Goal: Task Accomplishment & Management: Manage account settings

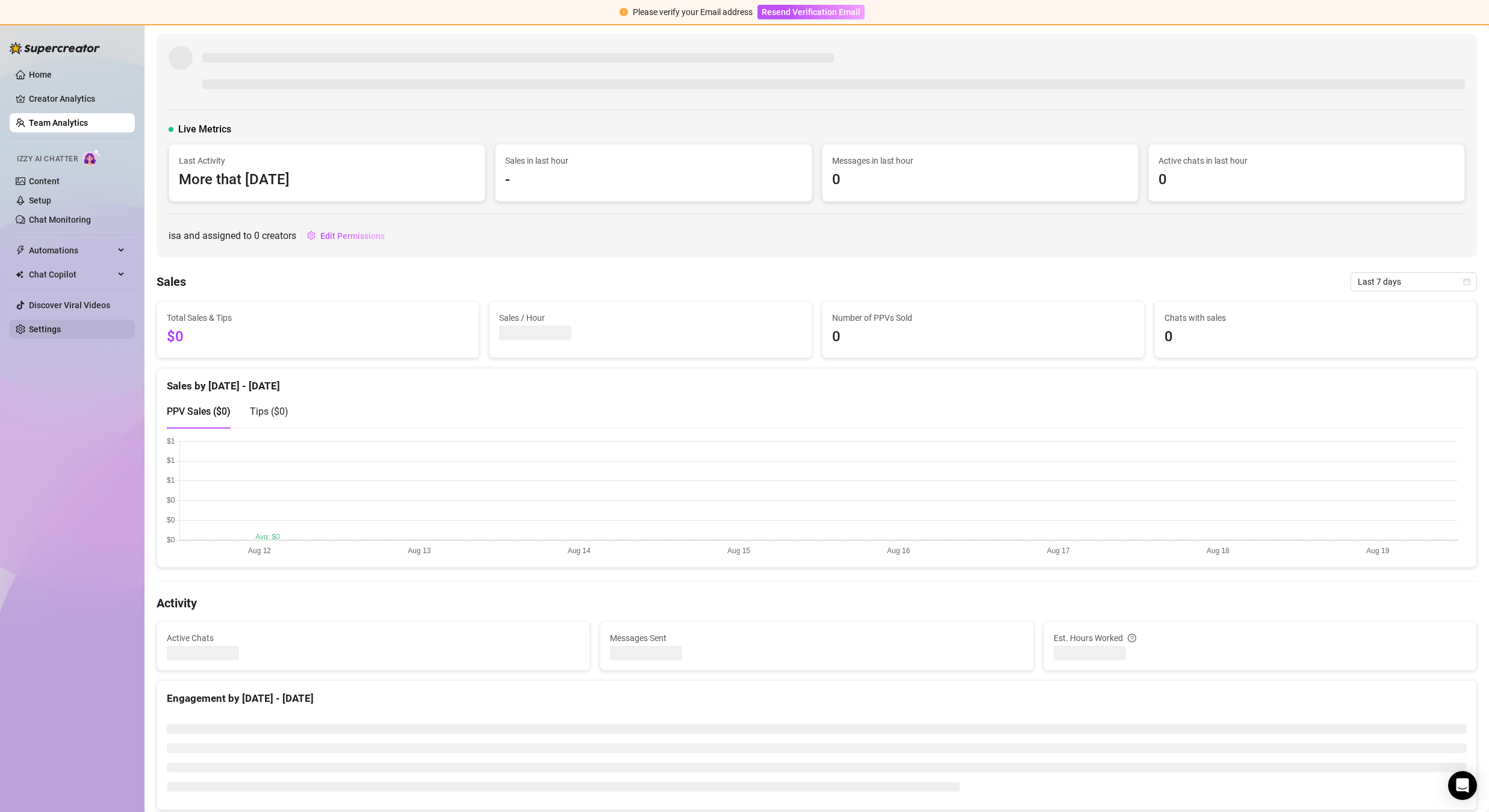
click at [44, 331] on link "Settings" at bounding box center [45, 329] width 32 height 10
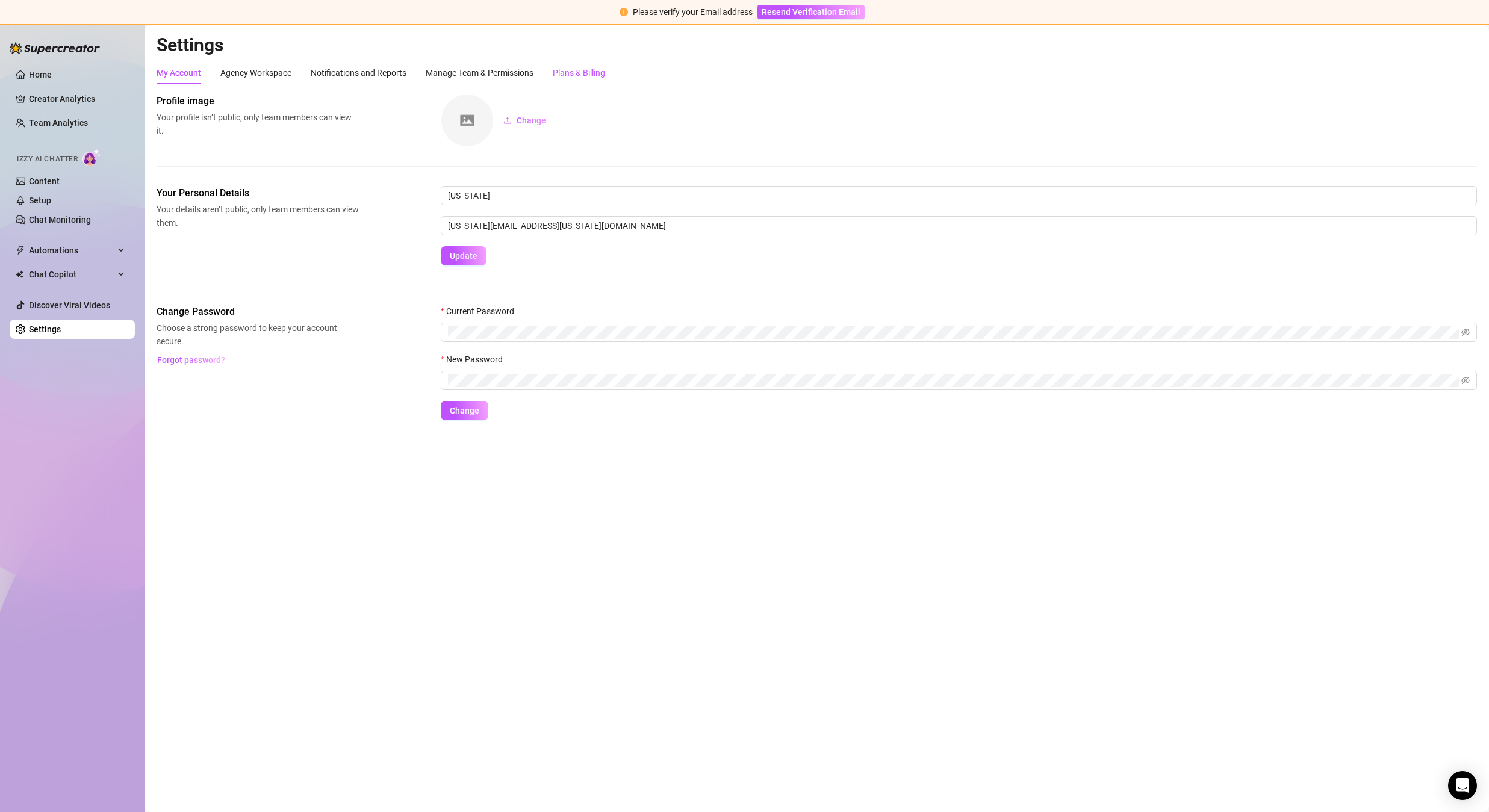
click at [586, 76] on div "Plans & Billing" at bounding box center [579, 72] width 53 height 13
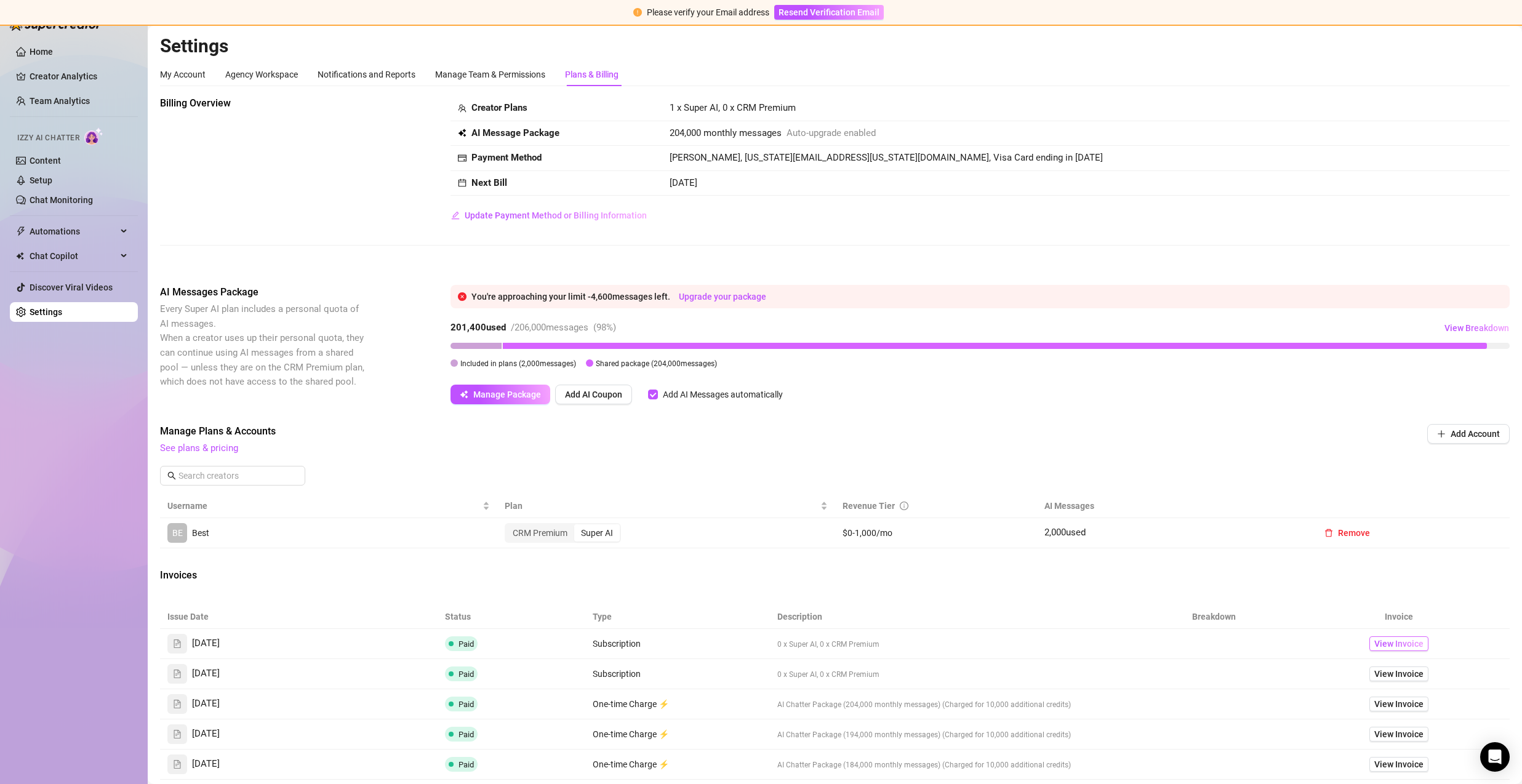
click at [1374, 646] on span "View Invoice" at bounding box center [1399, 643] width 49 height 14
click at [1459, 328] on span "View Breakdown" at bounding box center [1477, 328] width 65 height 10
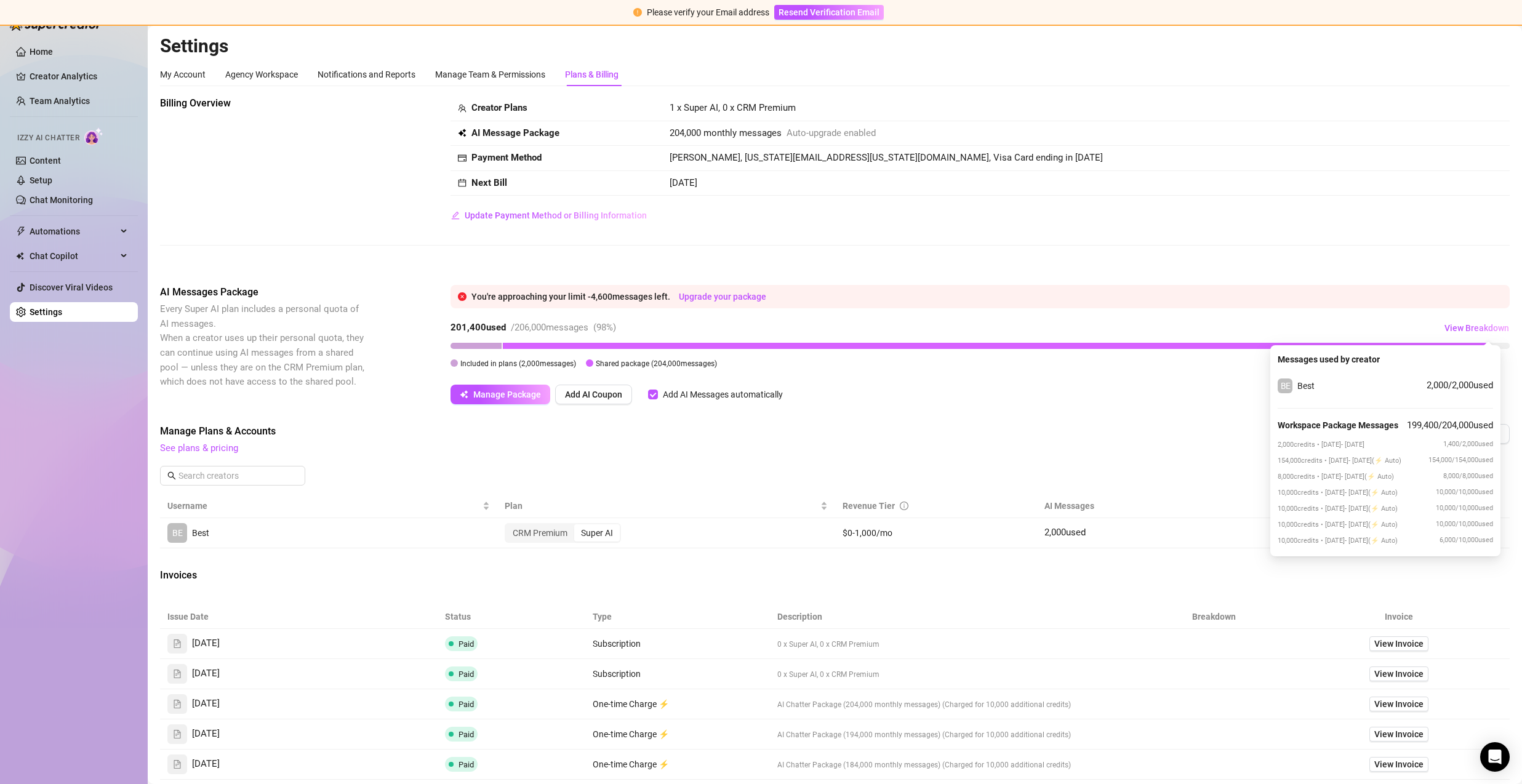
click at [1323, 258] on div "Billing Overview Creator Plans 1 x Super AI, 0 x CRM Premium AI Message Package…" at bounding box center [835, 180] width 1350 height 169
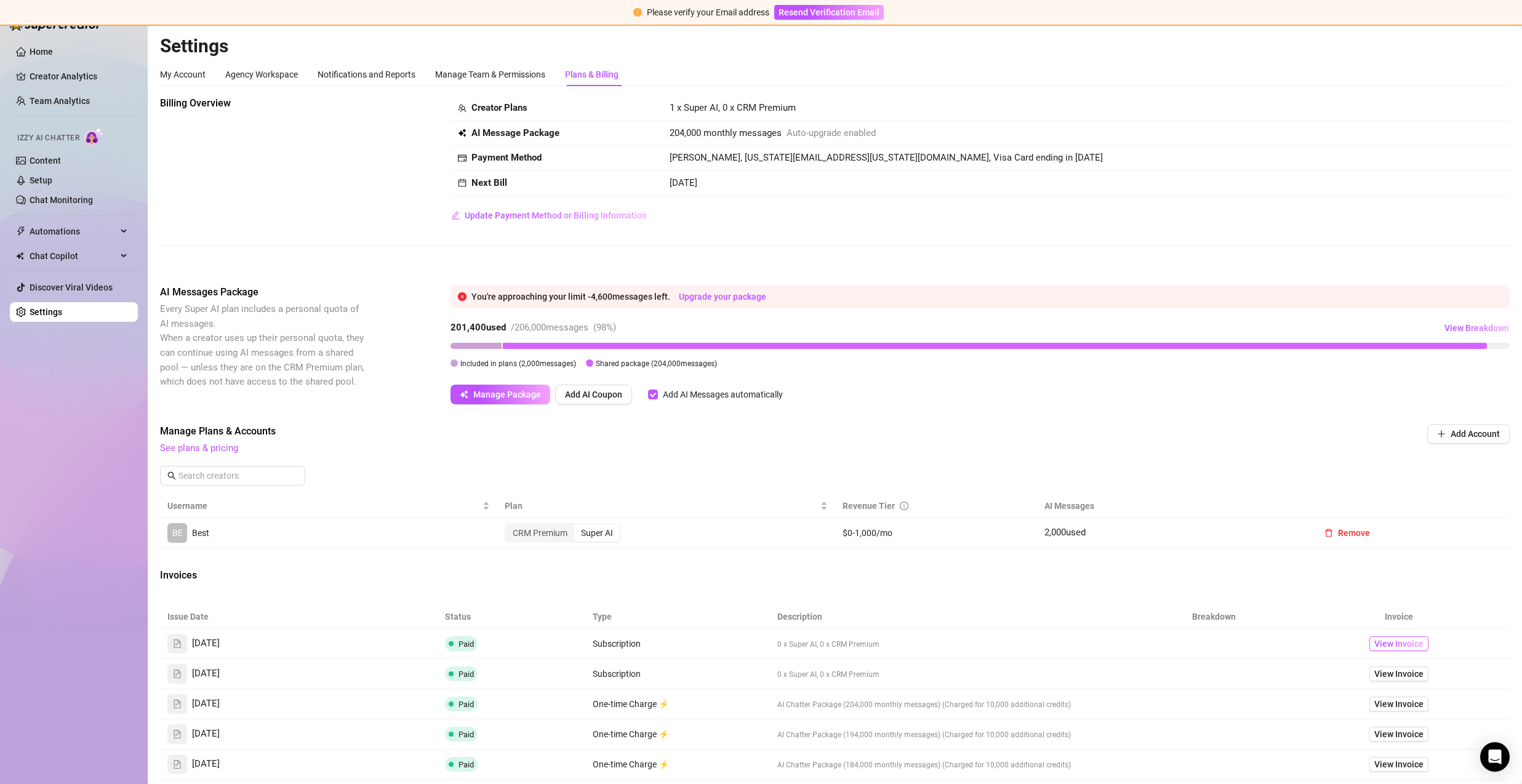
click at [1388, 642] on span "View Invoice" at bounding box center [1399, 643] width 49 height 14
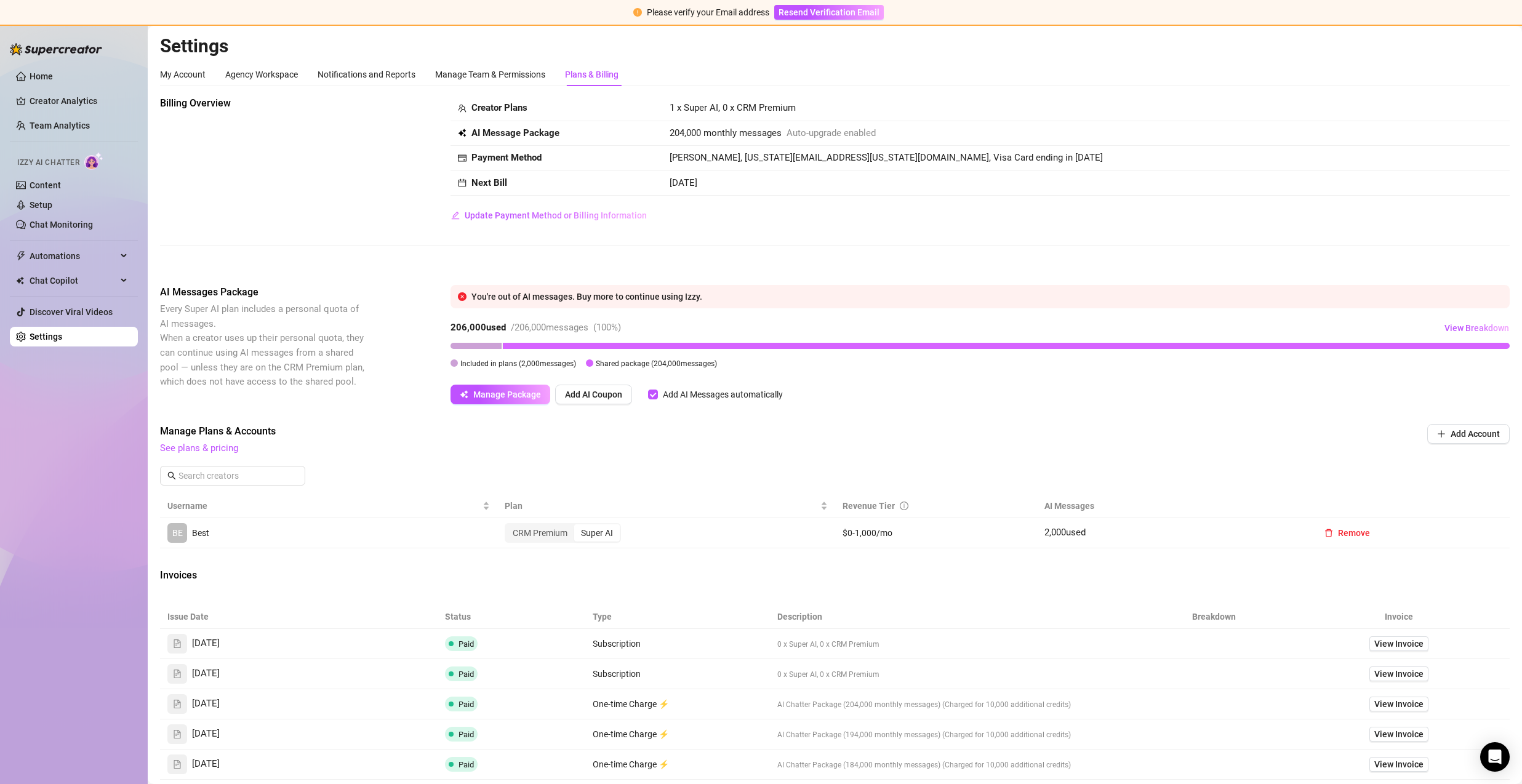
click at [1199, 58] on div "Settings My Account Agency Workspace Notifications and Reports Manage Team & Pe…" at bounding box center [835, 463] width 1350 height 858
